Goal: Transaction & Acquisition: Purchase product/service

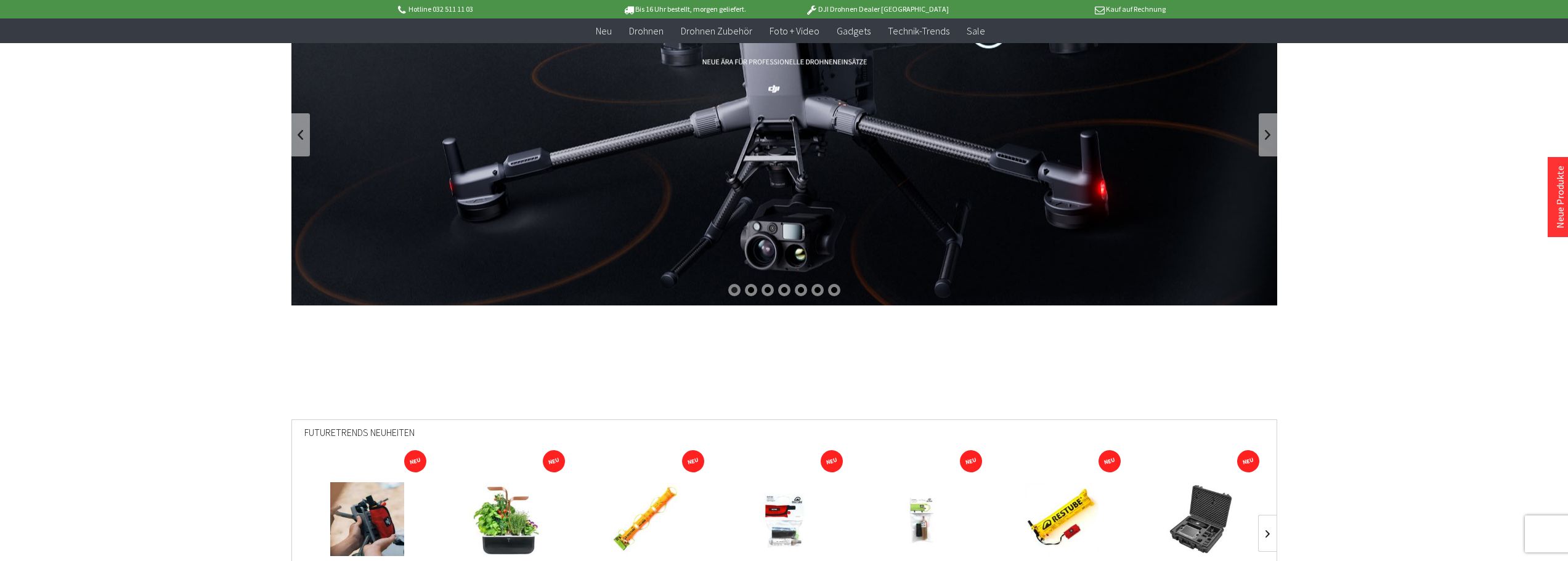
scroll to position [123, 0]
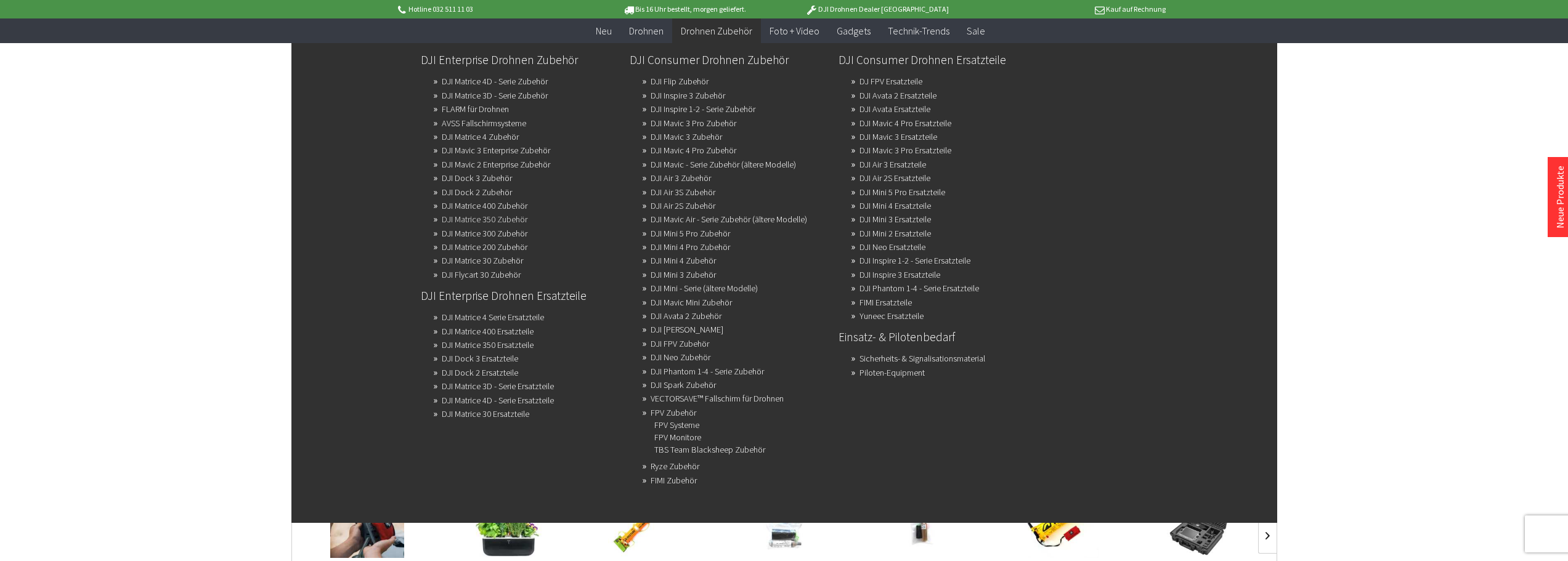
click at [517, 219] on link "DJI Matrice 350 Zubehör" at bounding box center [485, 219] width 86 height 17
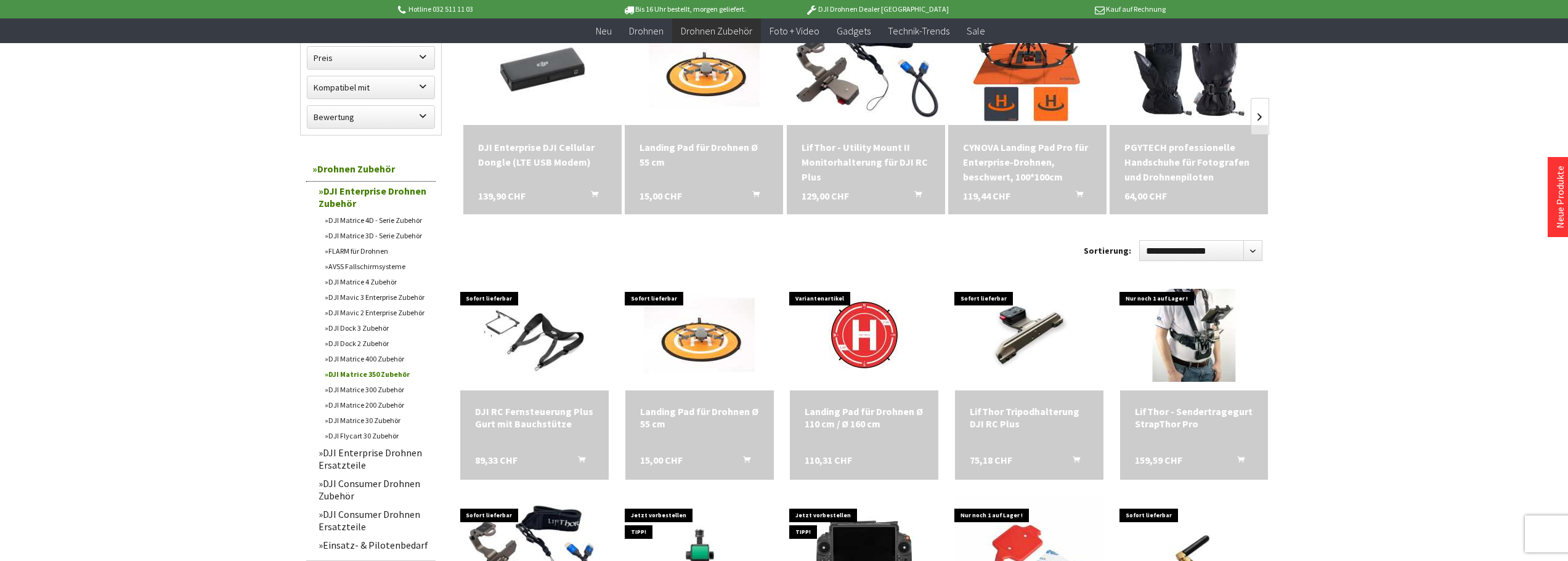
scroll to position [246, 0]
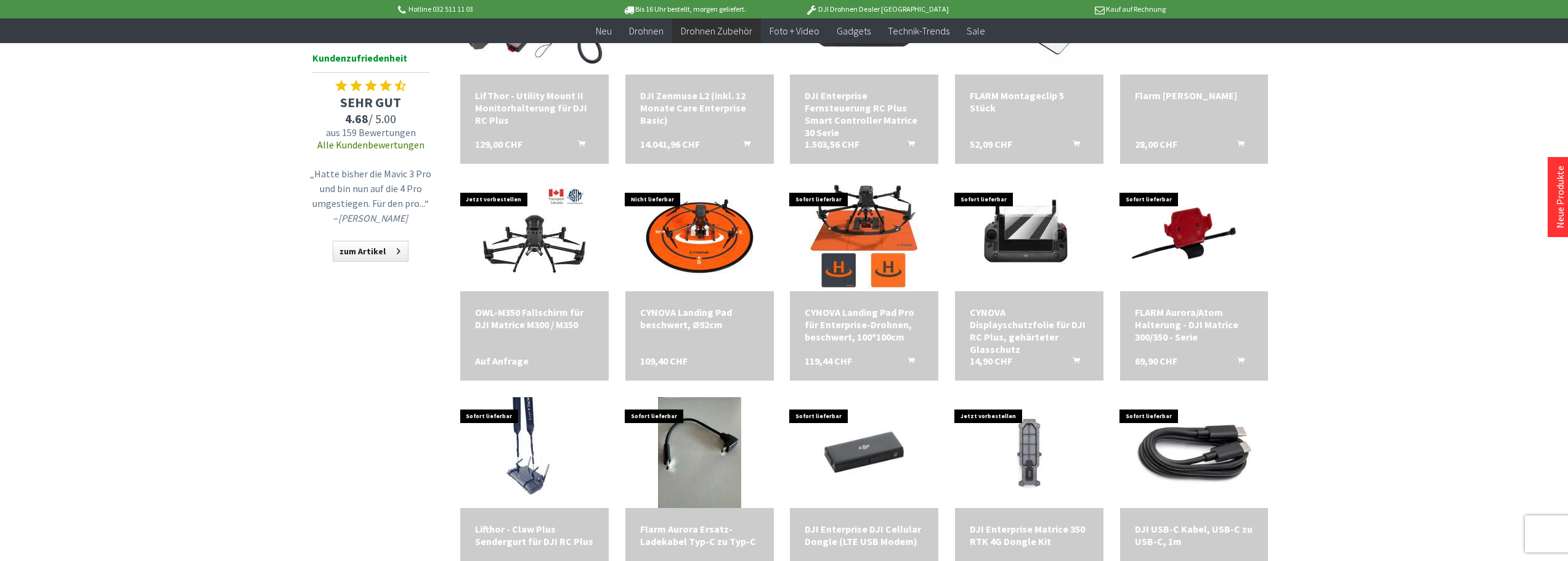
scroll to position [739, 0]
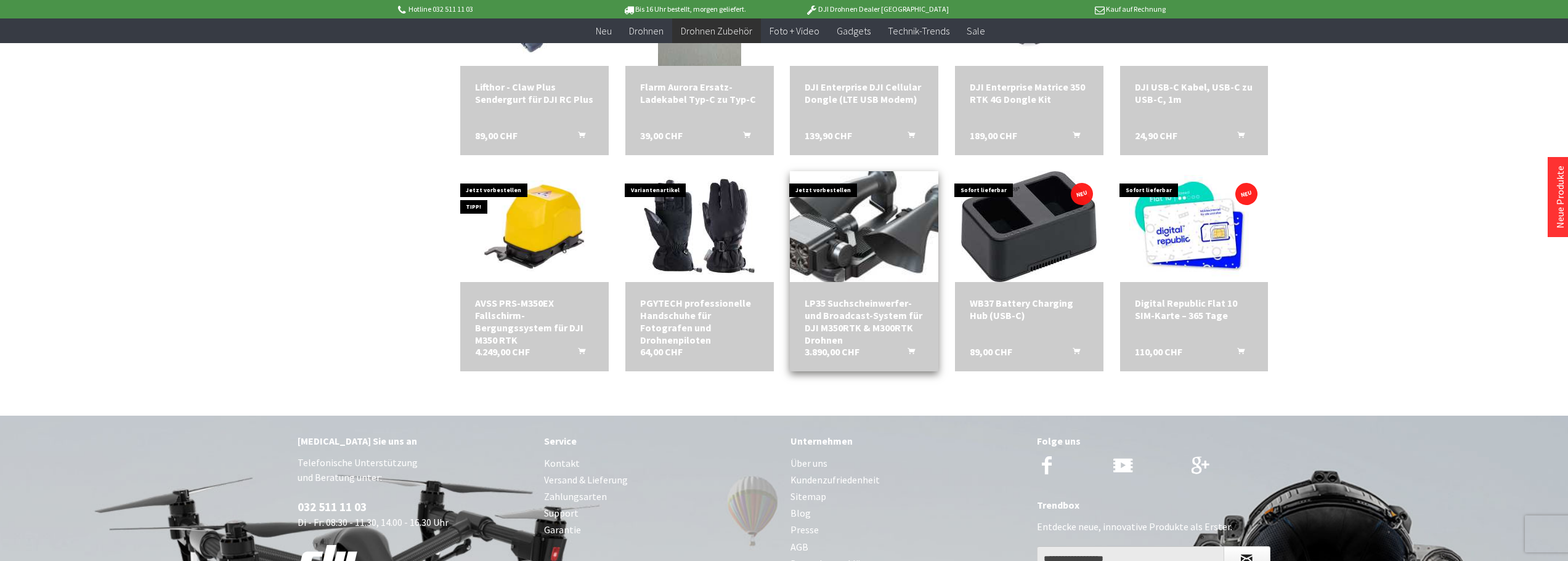
scroll to position [1191, 0]
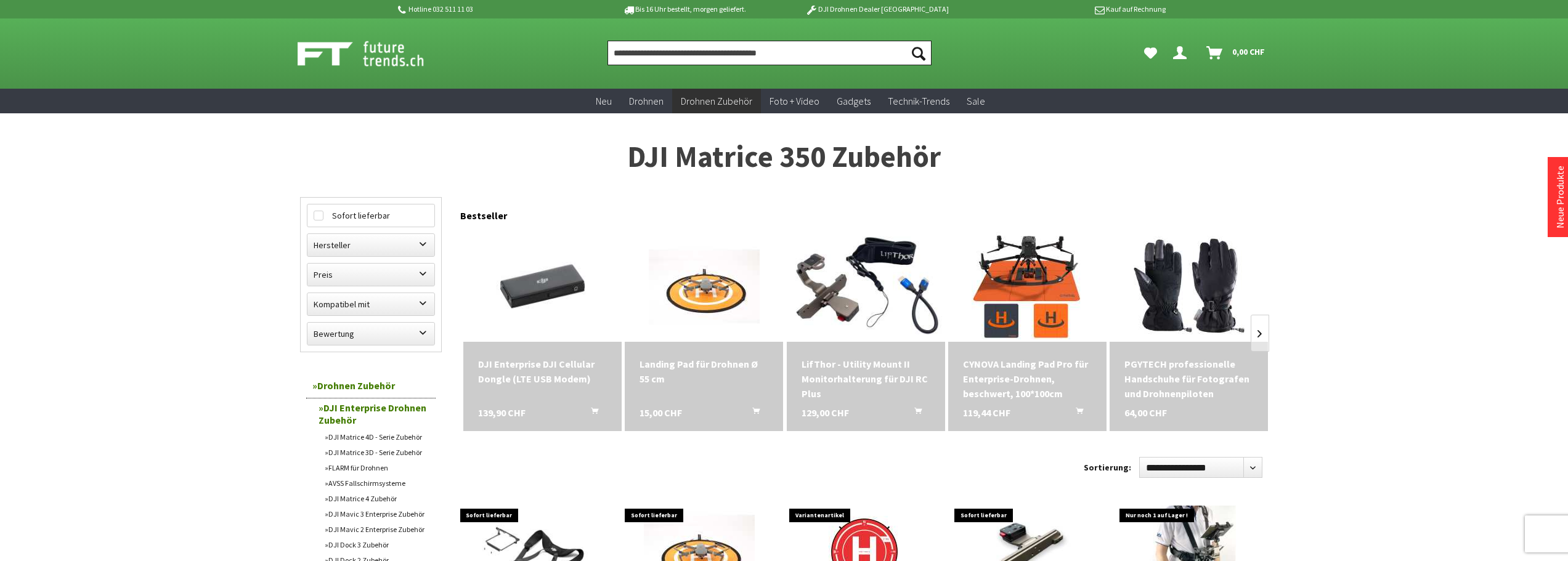
click at [731, 51] on input "Produkt, Marke, Kategorie, EAN, Artikelnummer…" at bounding box center [769, 53] width 324 height 24
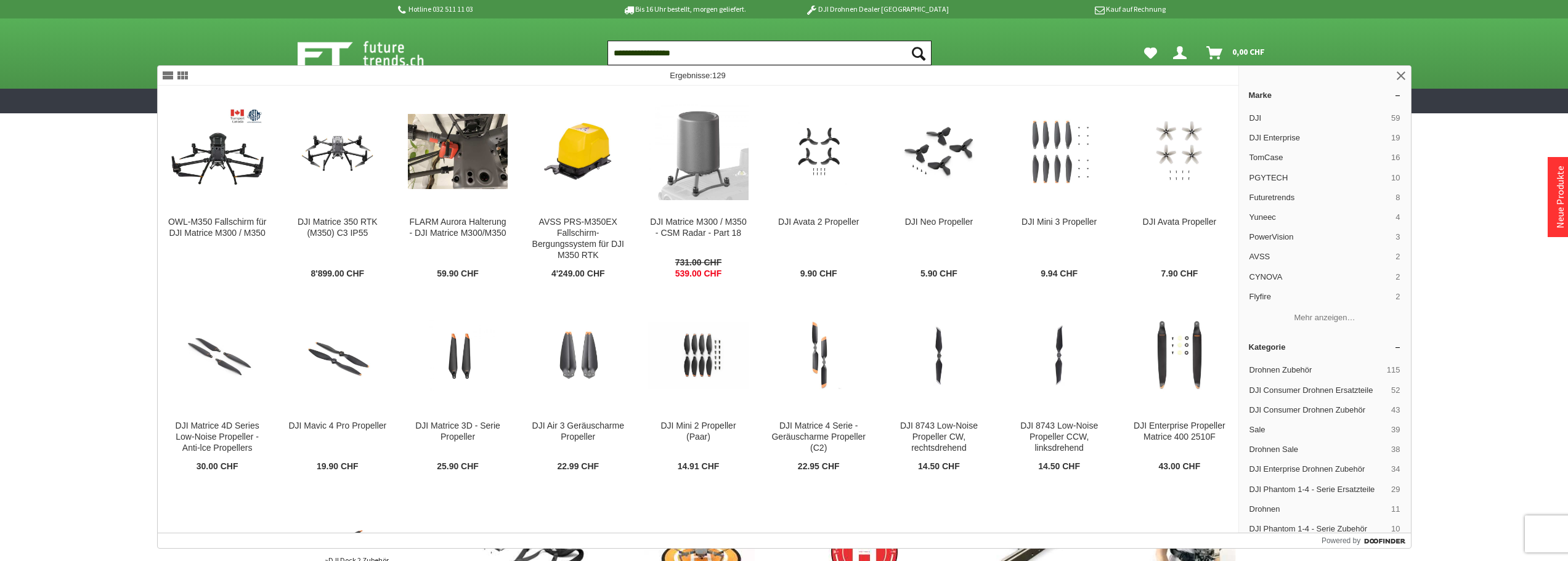
type input "**********"
click at [906, 40] on button "Suchen" at bounding box center [919, 53] width 26 height 24
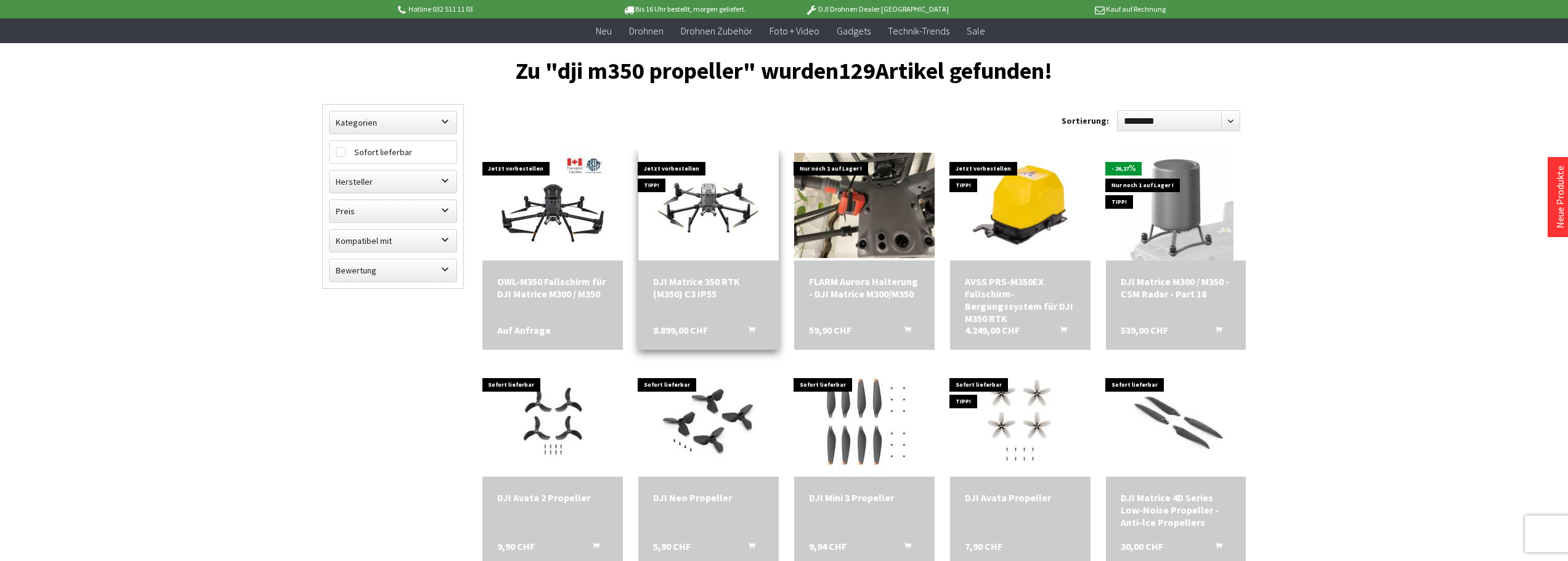
scroll to position [82, 0]
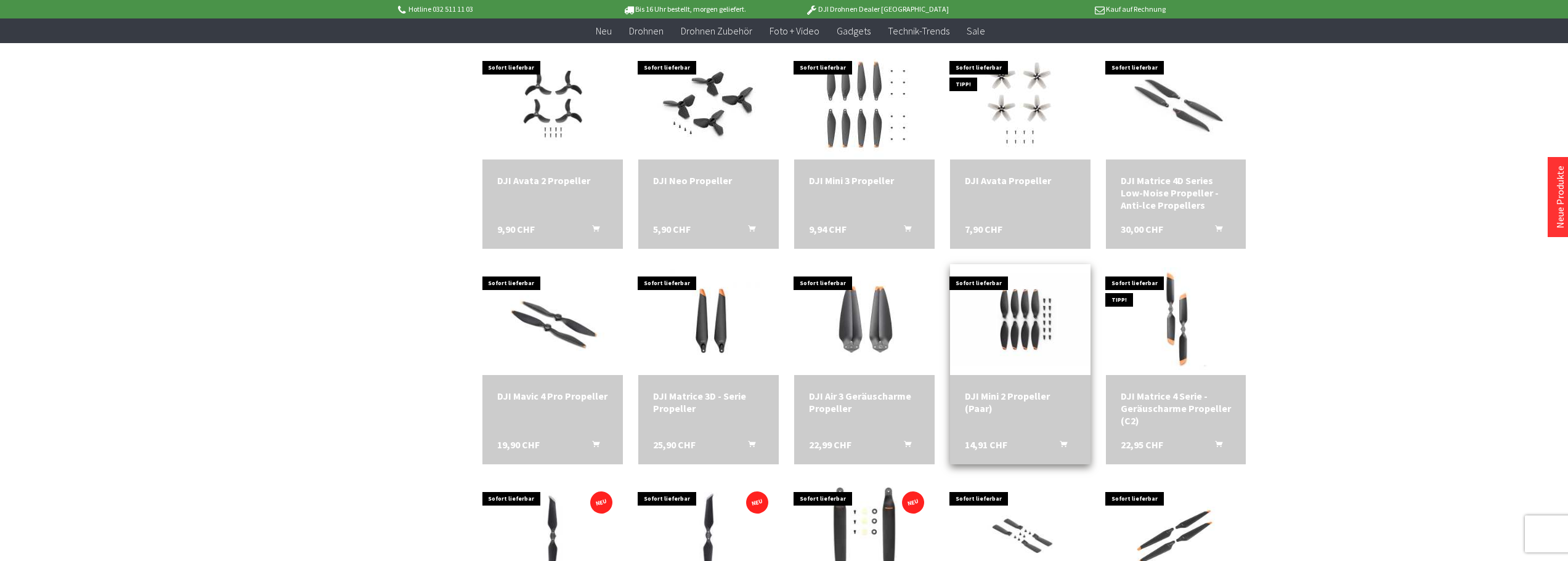
scroll to position [452, 0]
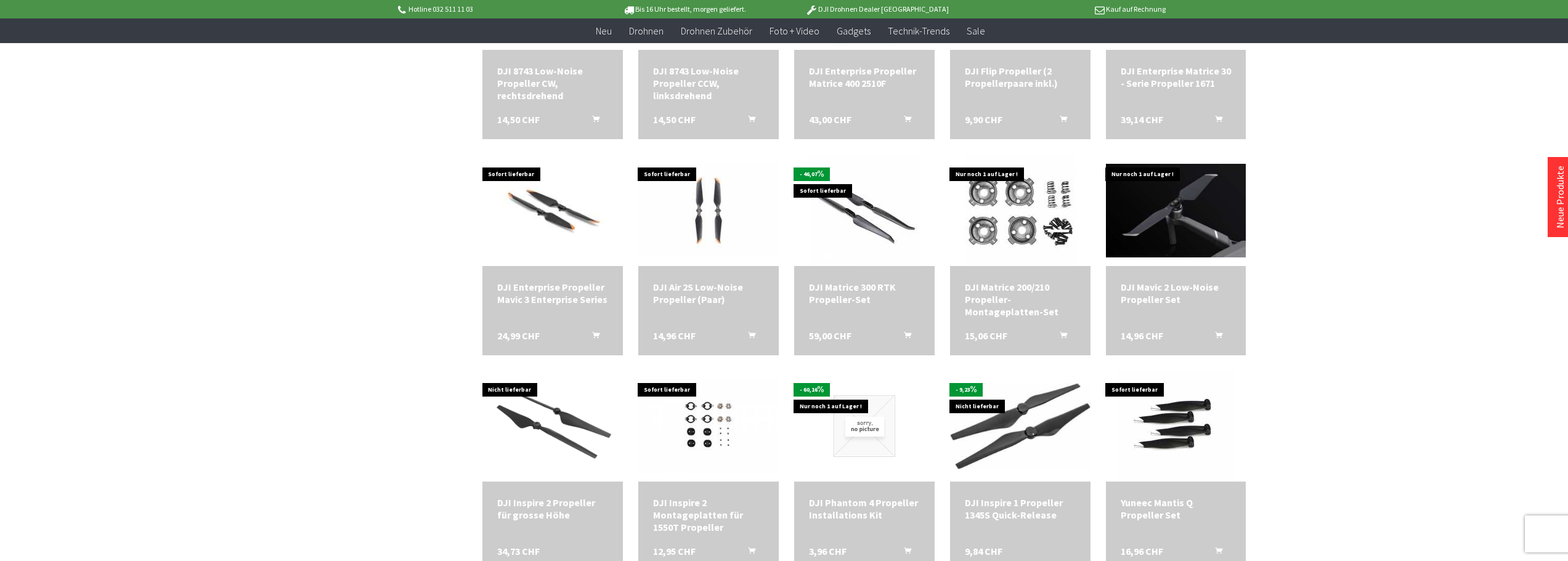
scroll to position [945, 0]
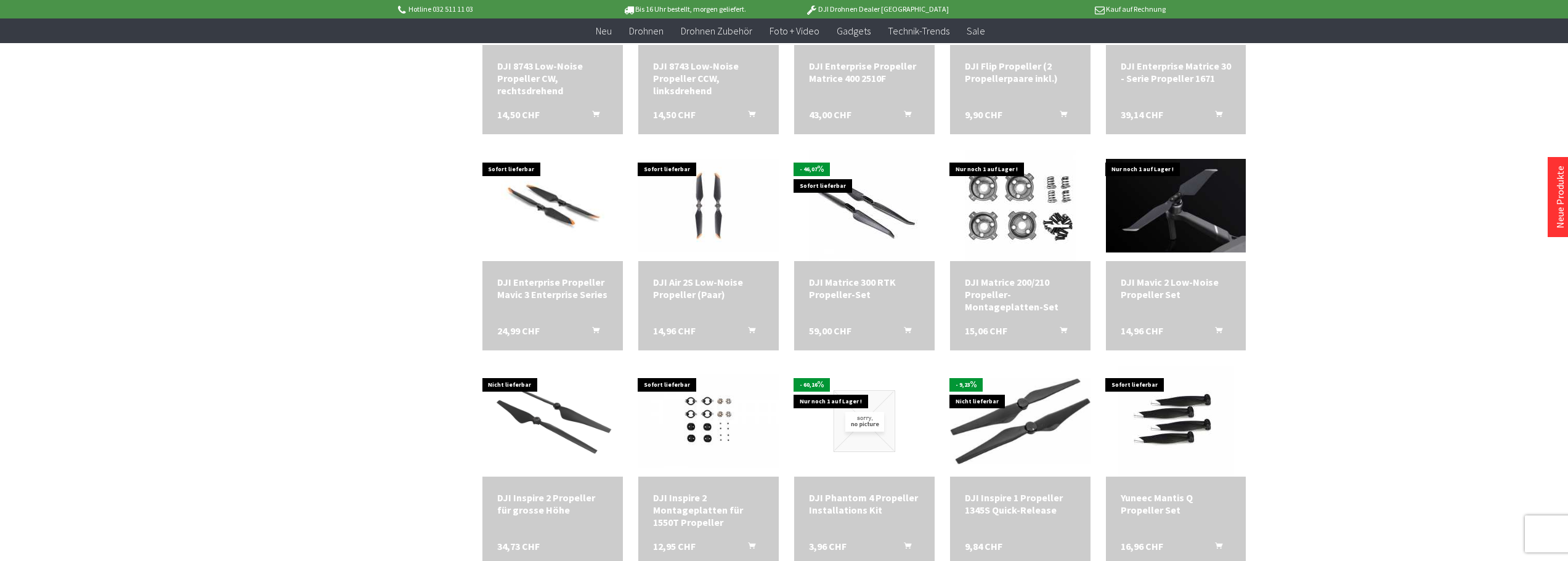
drag, startPoint x: 1294, startPoint y: 287, endPoint x: 1340, endPoint y: 211, distance: 88.8
click at [1340, 211] on div "Hotline 032 511 11 03 Bis 16 Uhr bestellt, morgen geliefert. DJI Drohnen Dealer…" at bounding box center [784, 247] width 1568 height 2383
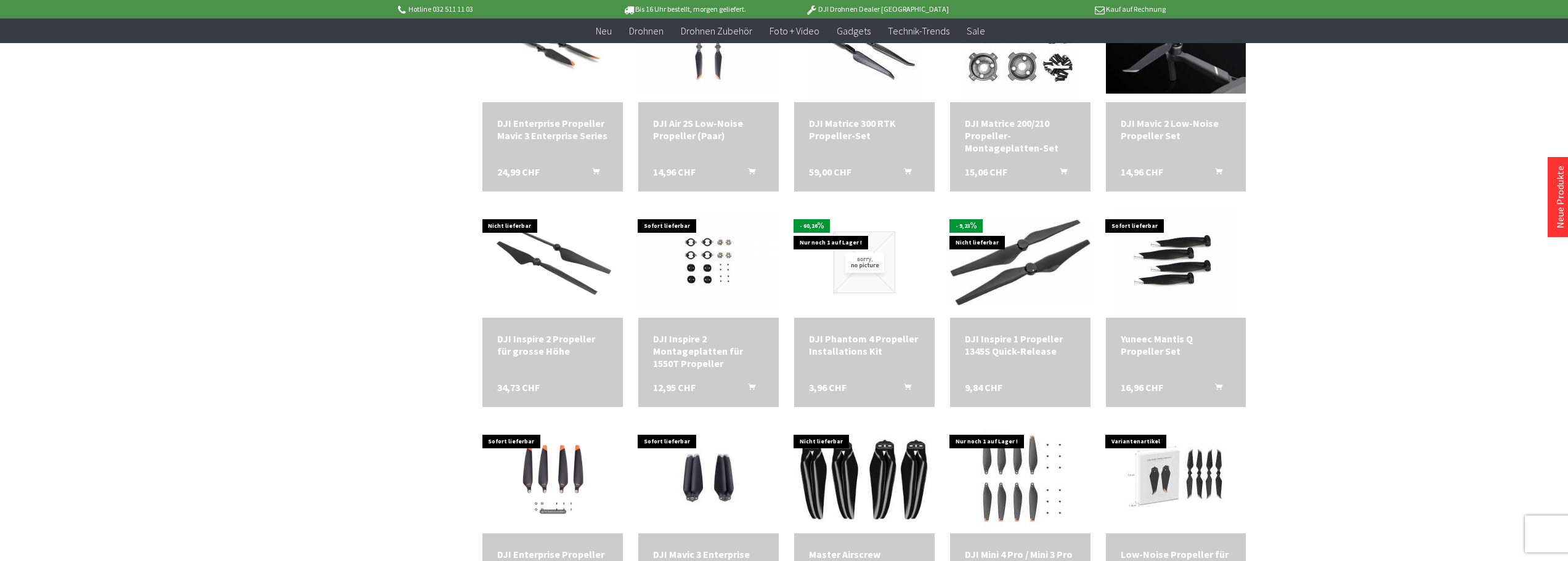
scroll to position [1109, 0]
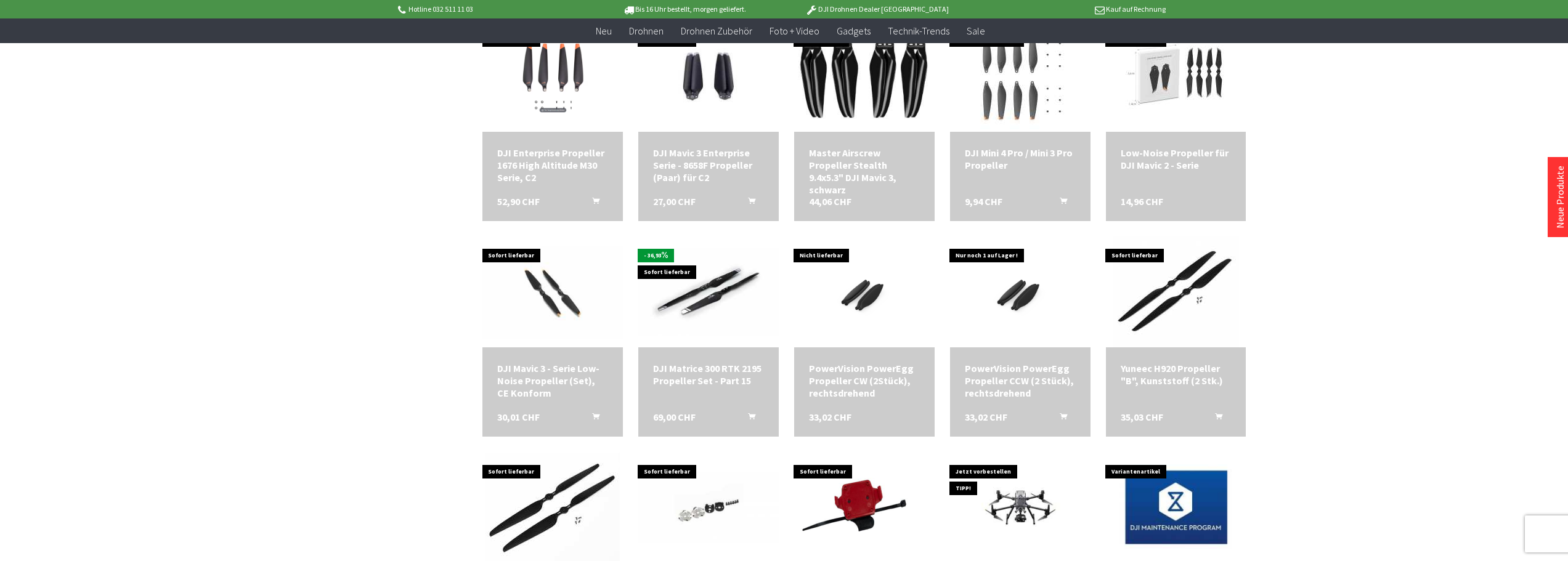
scroll to position [1519, 0]
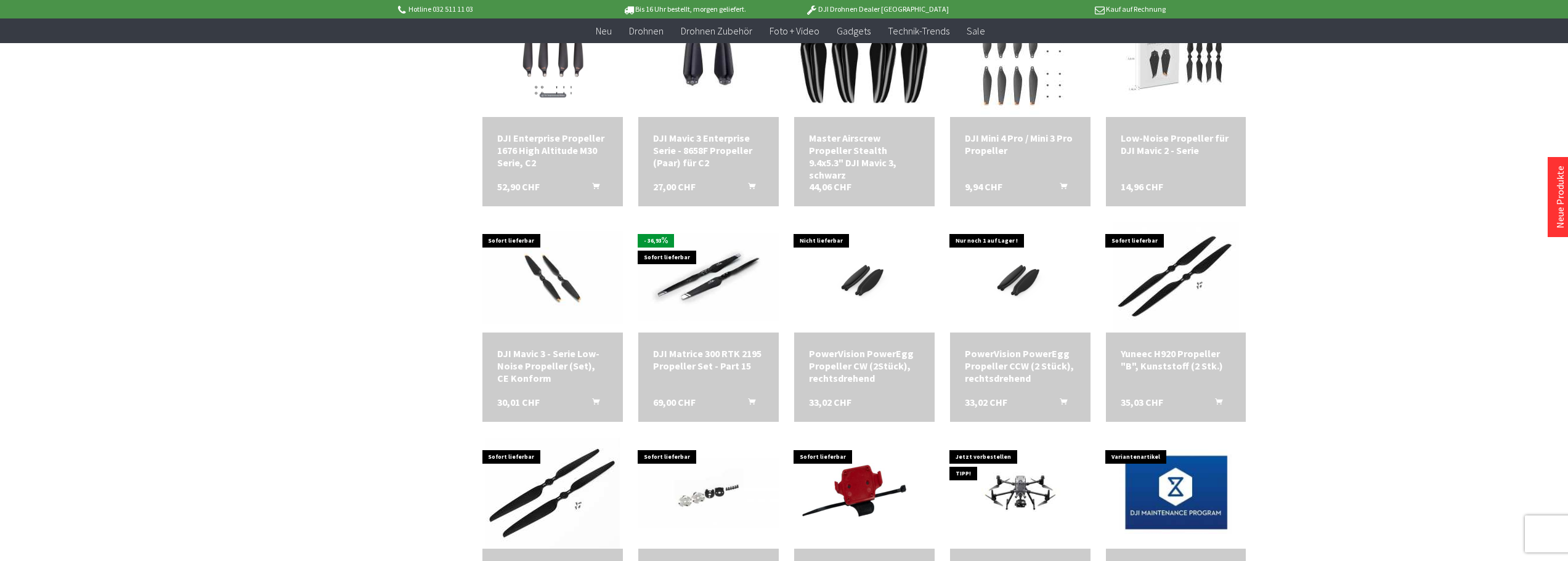
drag, startPoint x: 1345, startPoint y: 286, endPoint x: 1362, endPoint y: 233, distance: 55.7
click at [1362, 233] on div "Hotline 032 511 11 03 Bis 16 Uhr bestellt, morgen geliefert. DJI Drohnen Dealer…" at bounding box center [784, 104] width 1568 height 3246
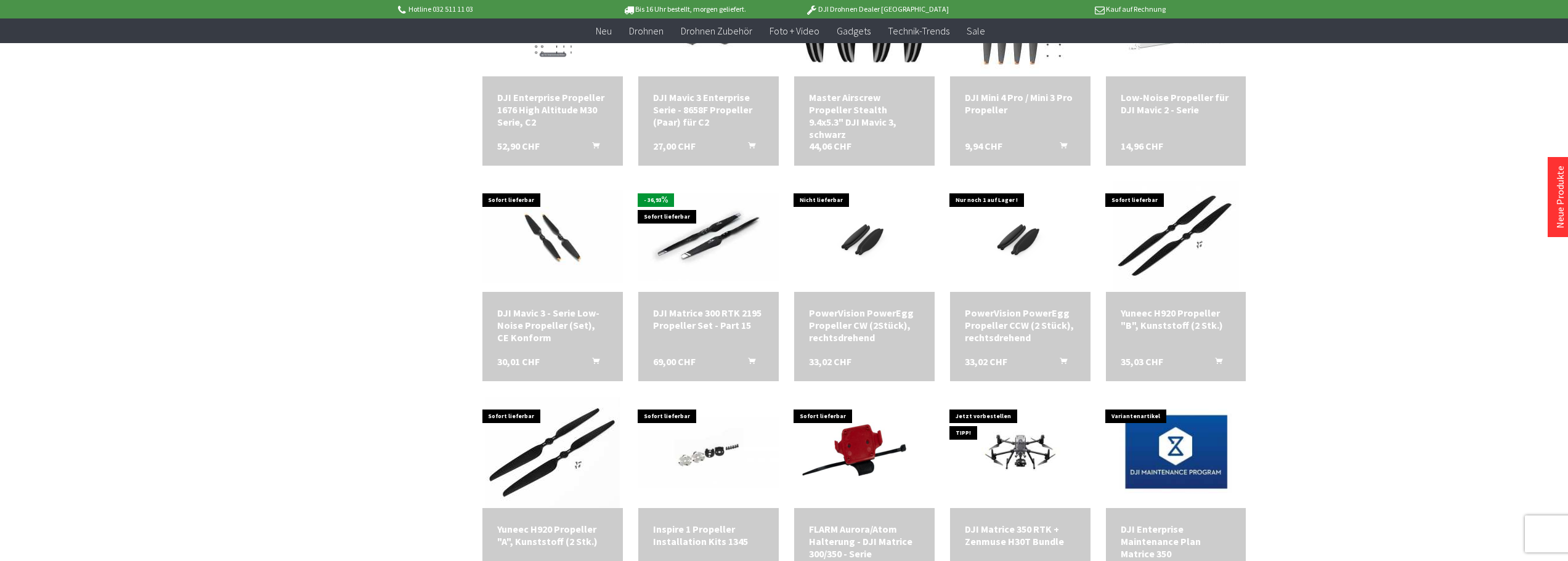
scroll to position [1602, 0]
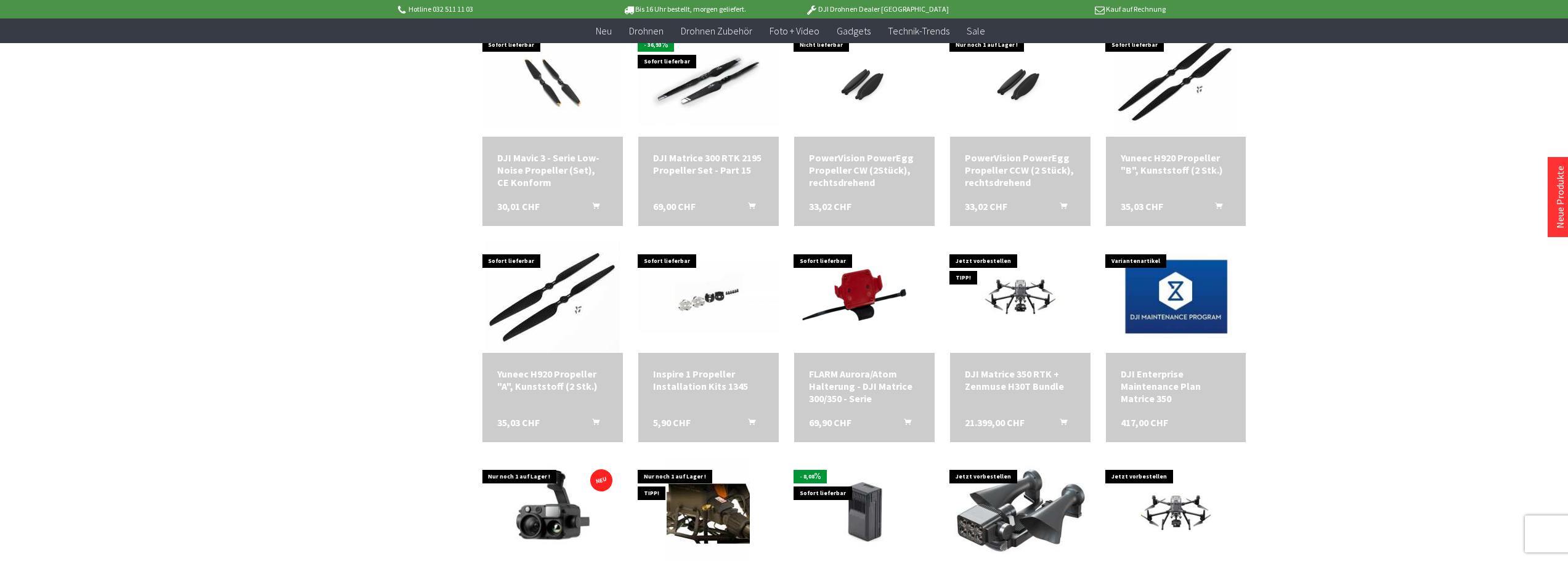
scroll to position [1725, 0]
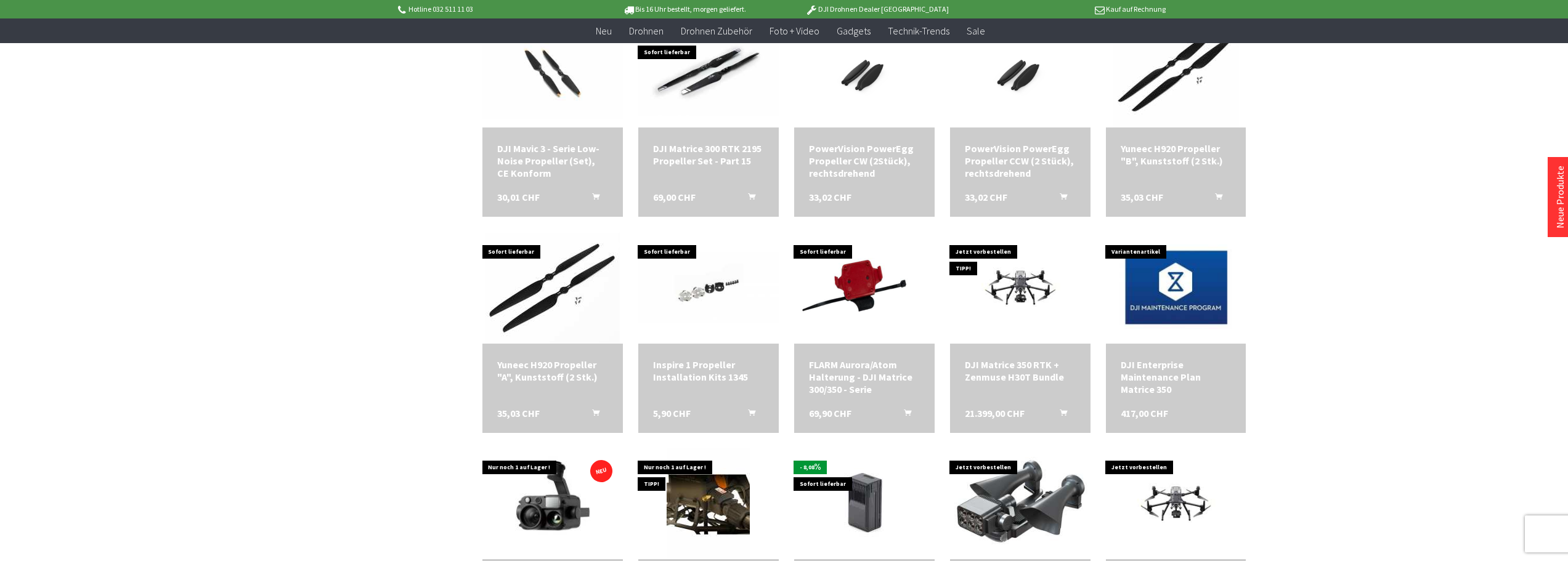
drag, startPoint x: 1348, startPoint y: 270, endPoint x: 1359, endPoint y: 217, distance: 54.1
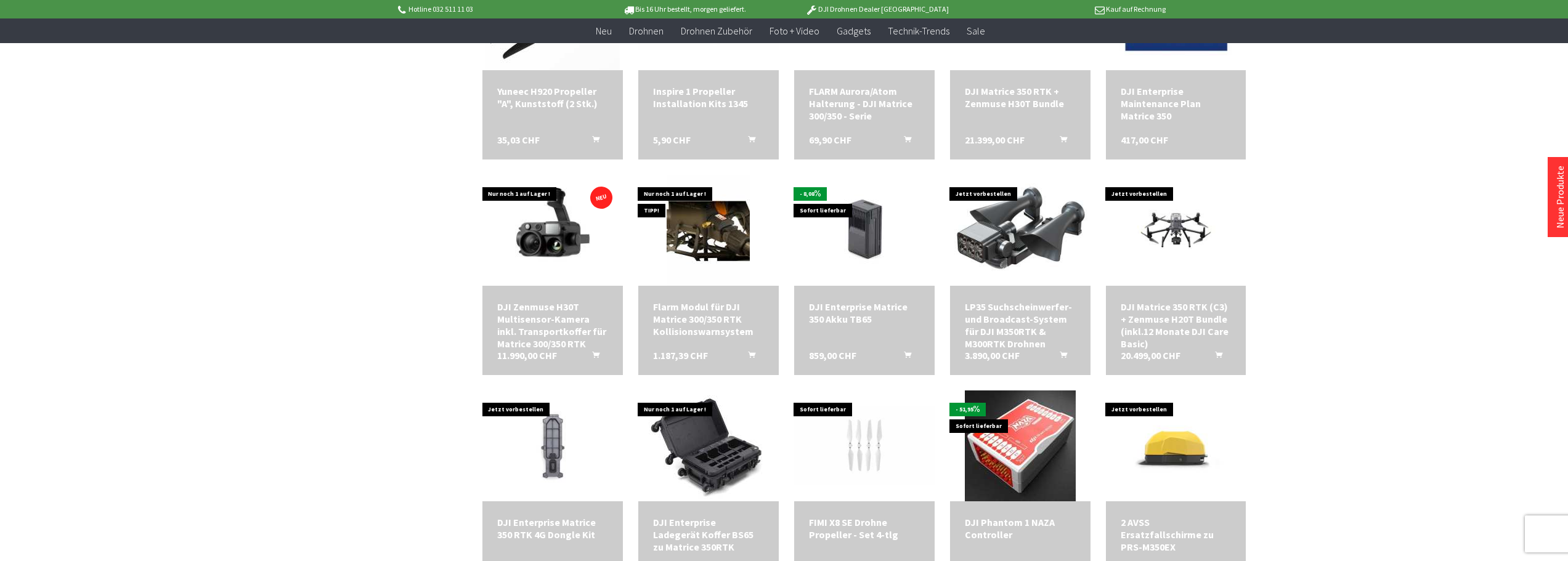
scroll to position [2053, 0]
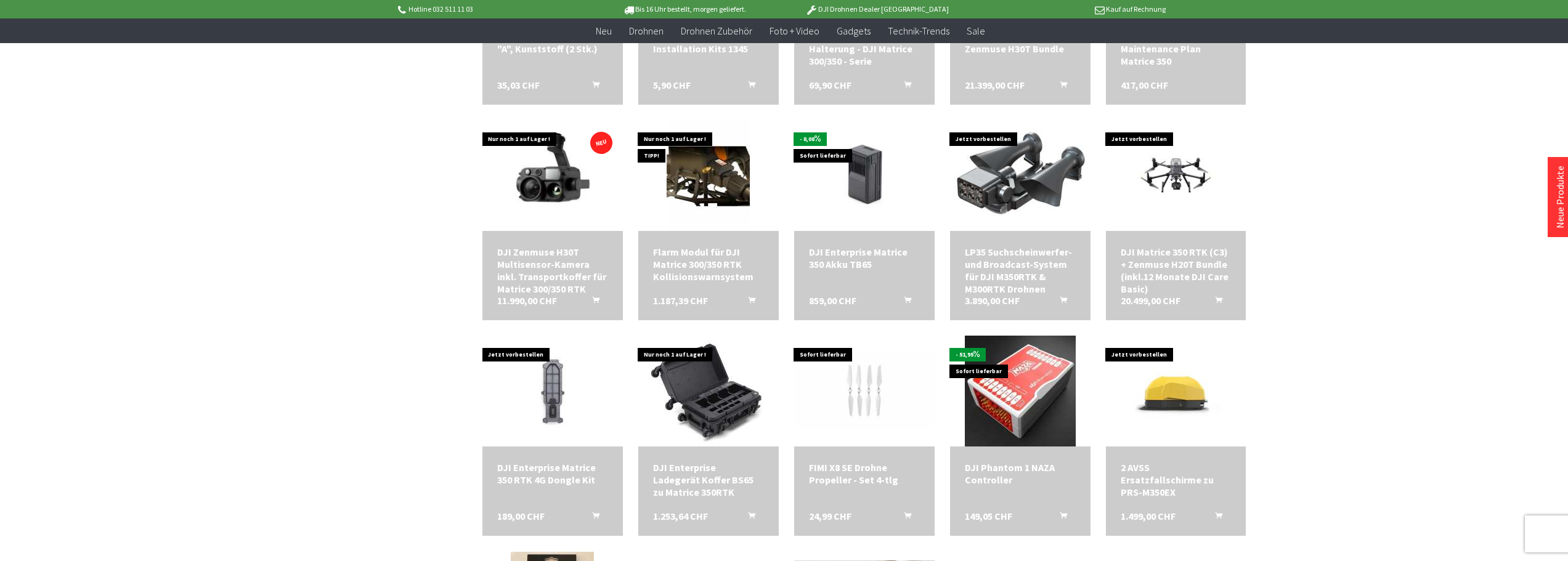
drag, startPoint x: 1349, startPoint y: 268, endPoint x: 1371, endPoint y: 226, distance: 47.4
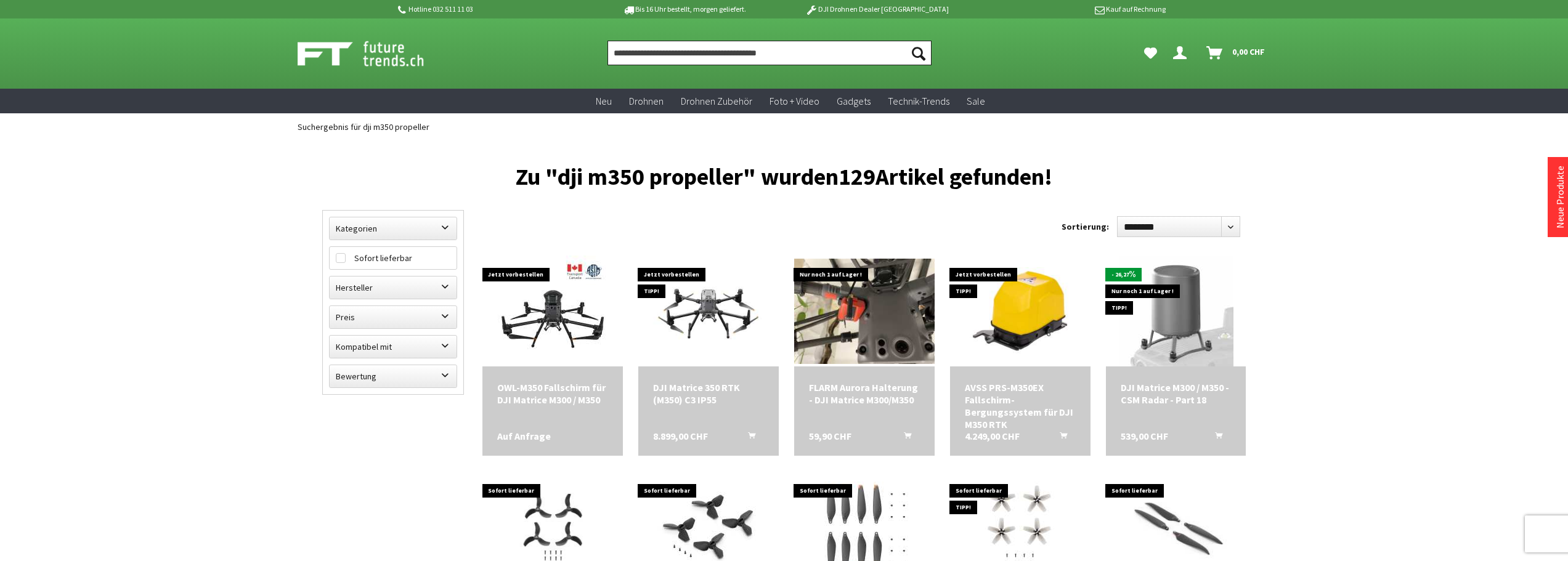
click at [723, 48] on input "Produkt, Marke, Kategorie, EAN, Artikelnummer…" at bounding box center [769, 53] width 324 height 24
type input "****"
click at [906, 40] on button "Suchen" at bounding box center [919, 53] width 26 height 24
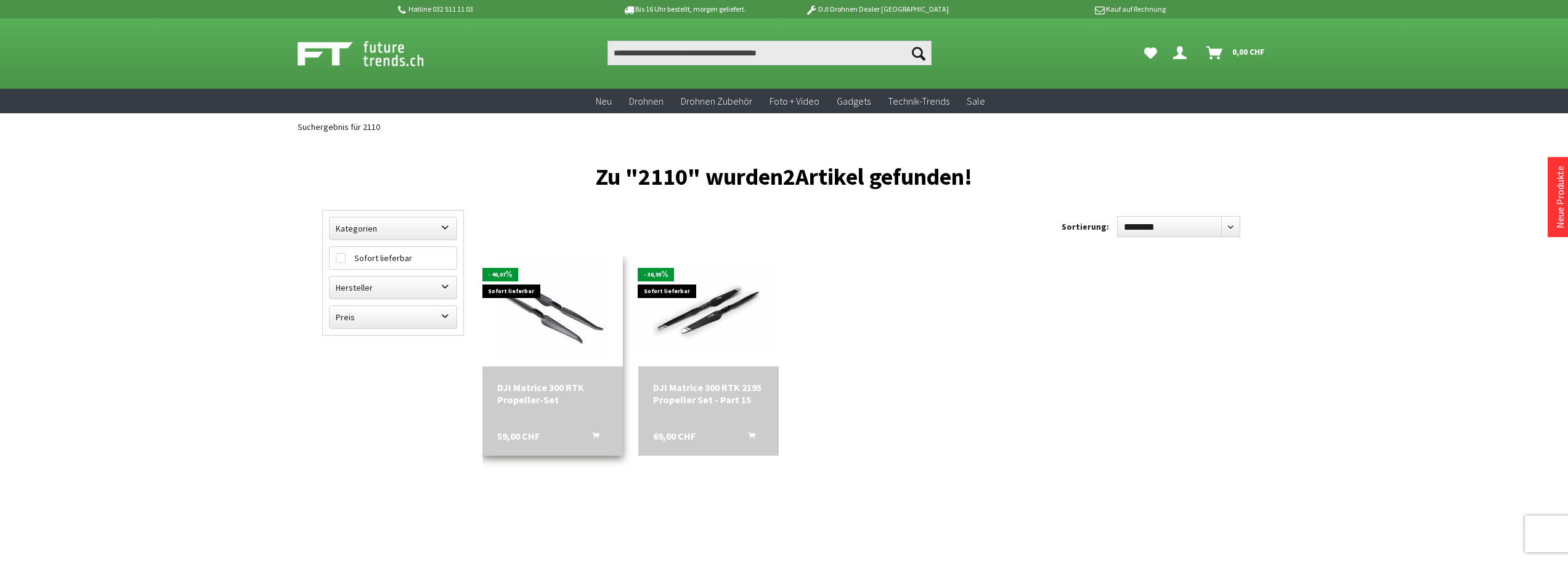
click at [534, 397] on div "DJI Matrice 300 RTK Propeller-Set" at bounding box center [552, 393] width 111 height 24
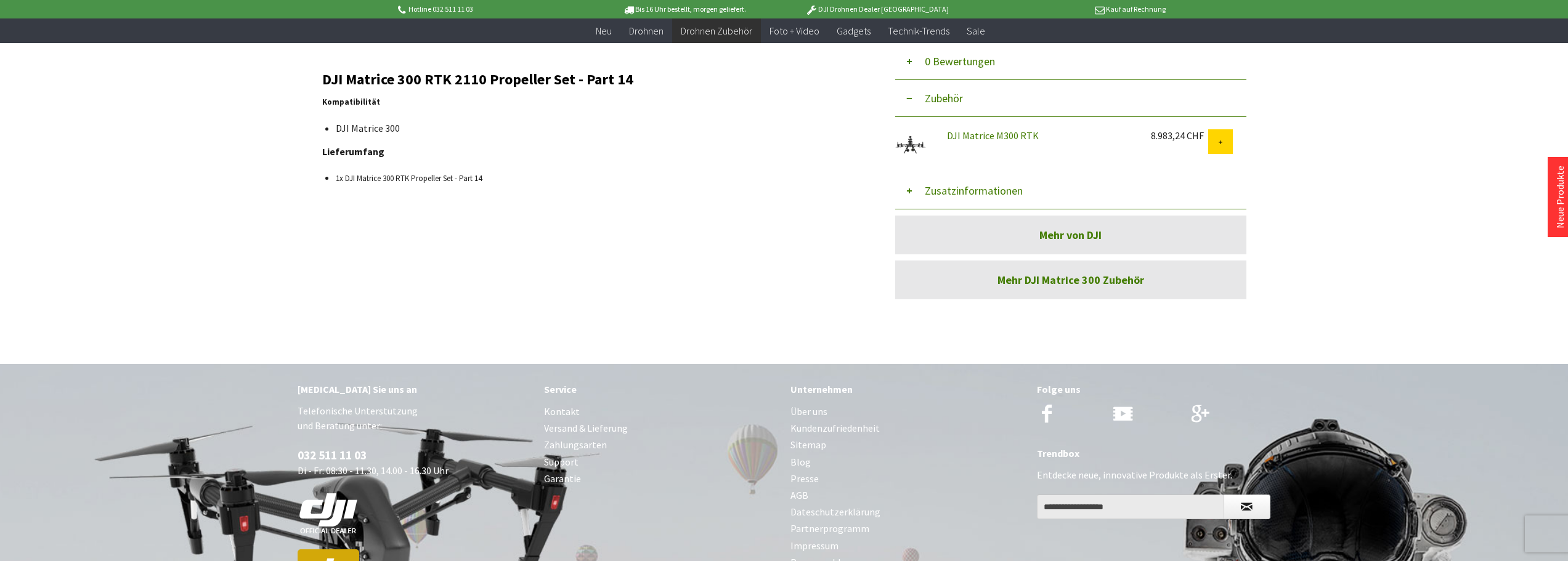
scroll to position [205, 0]
